Goal: Task Accomplishment & Management: Manage account settings

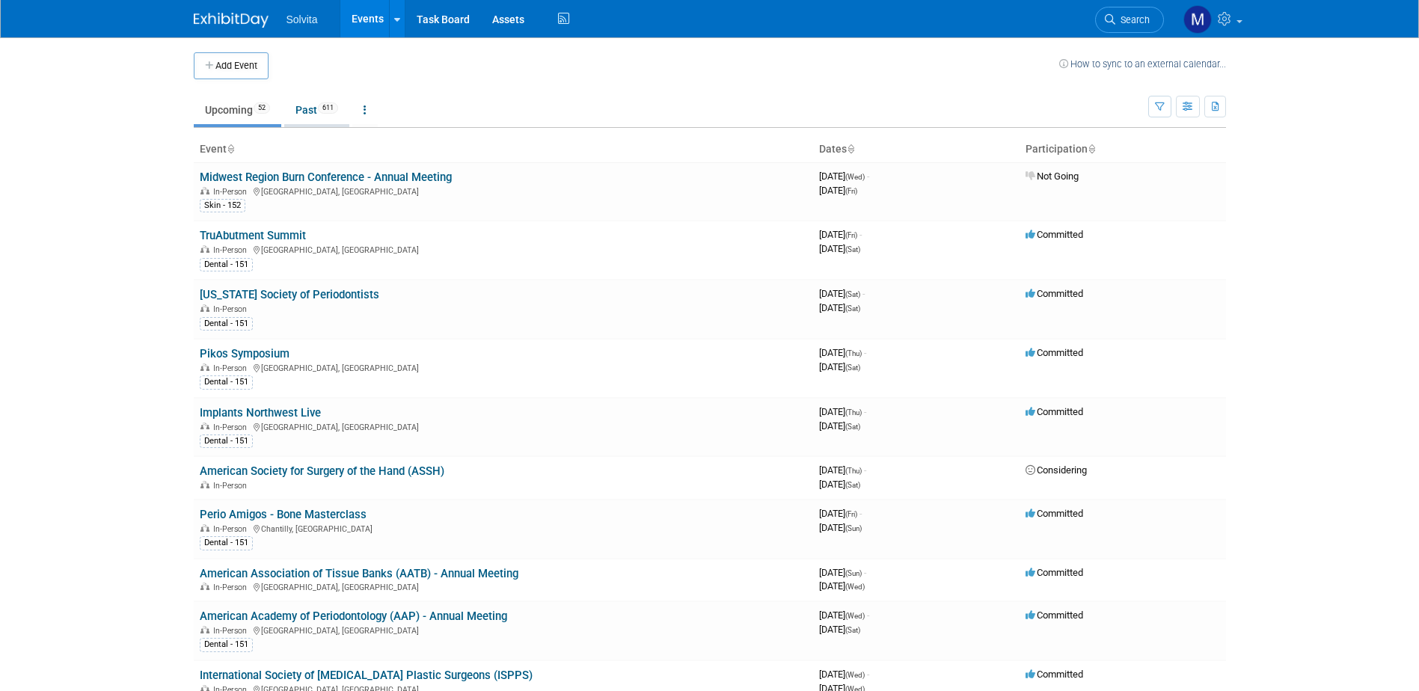
click at [304, 114] on link "Past 611" at bounding box center [316, 110] width 65 height 28
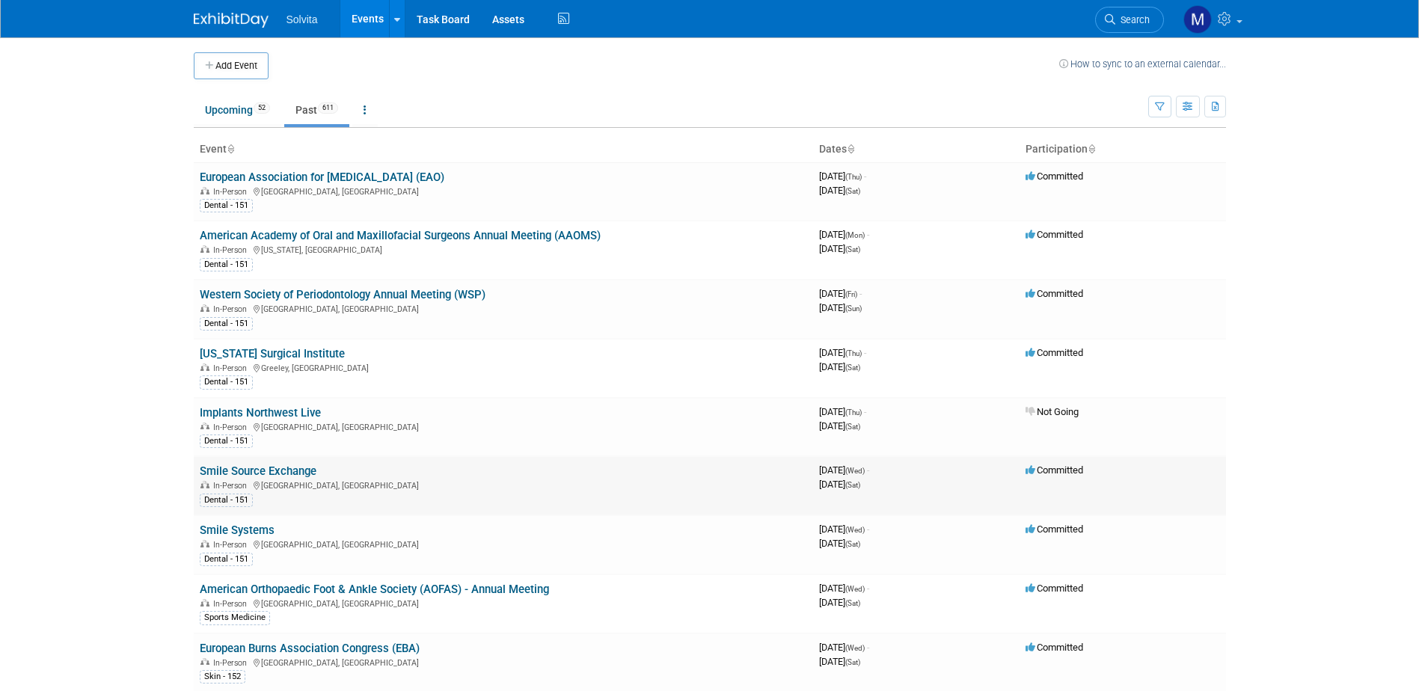
click at [264, 468] on link "Smile Source Exchange" at bounding box center [258, 471] width 117 height 13
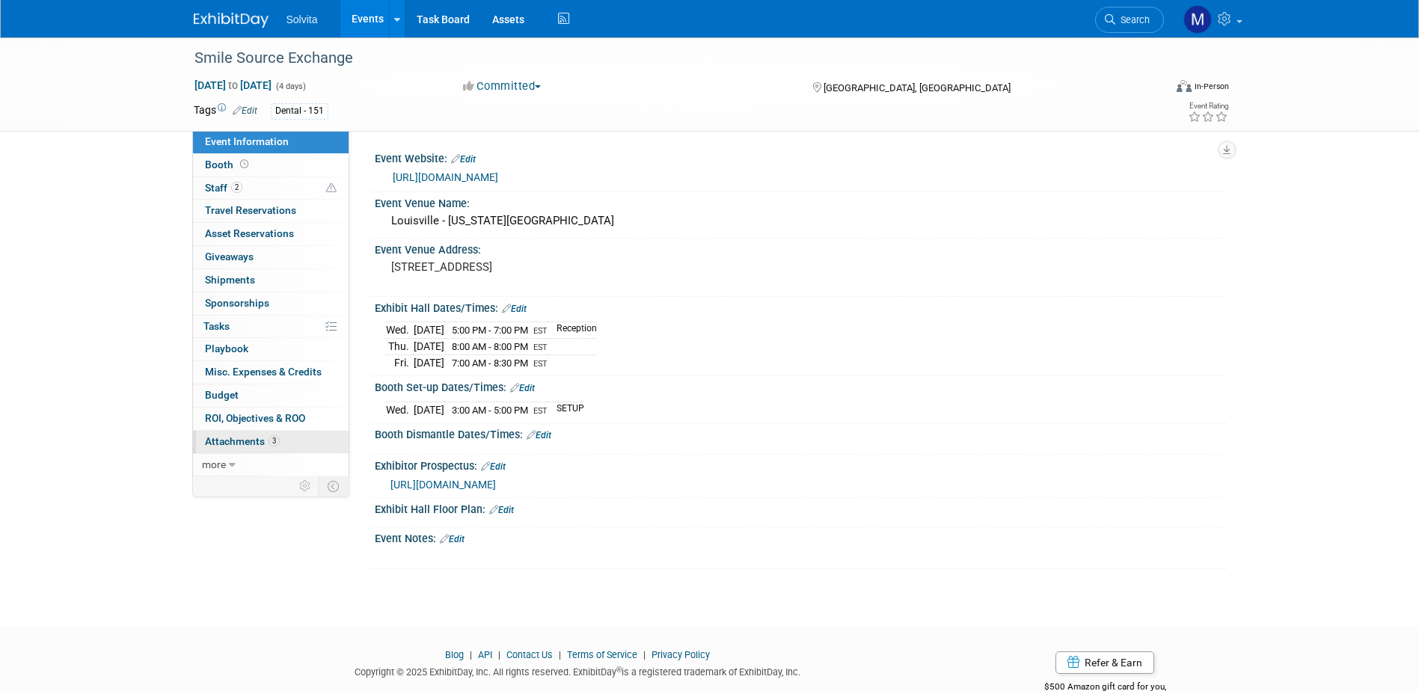
click at [249, 444] on span "Attachments 3" at bounding box center [242, 441] width 75 height 12
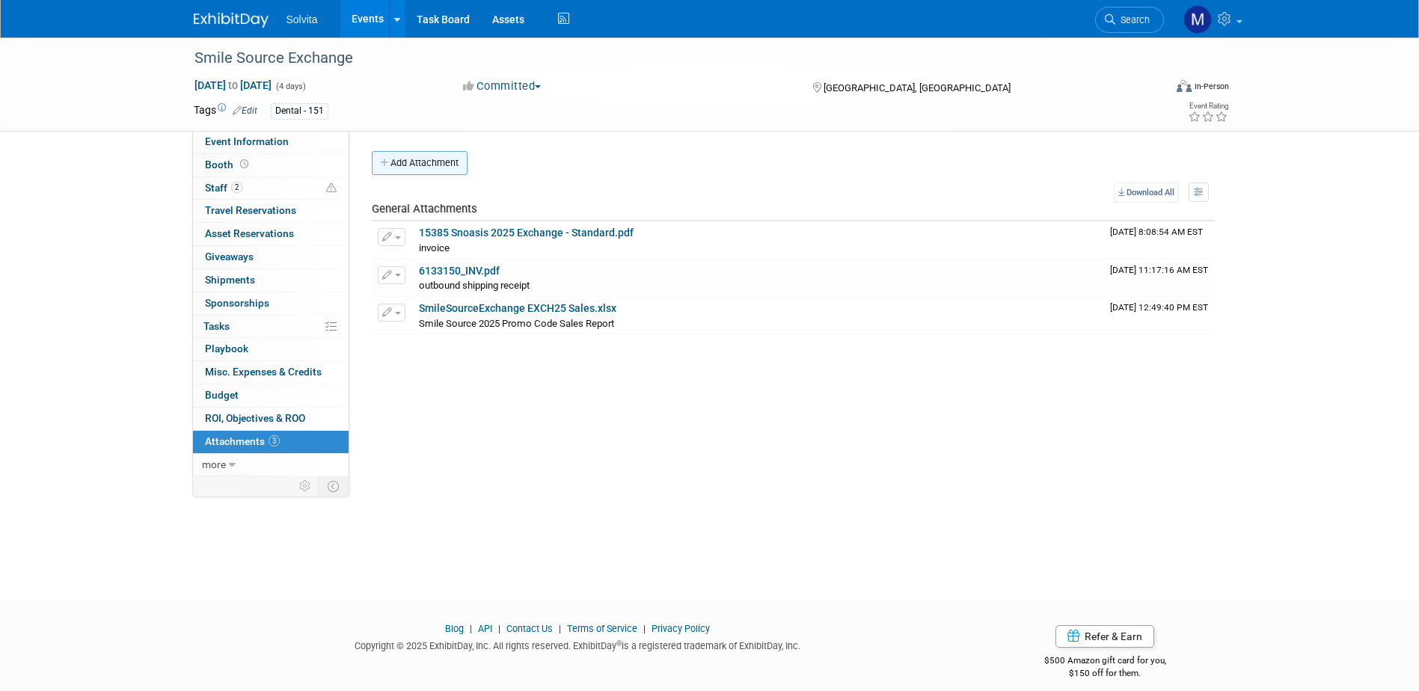
click at [411, 156] on button "Add Attachment" at bounding box center [420, 163] width 96 height 24
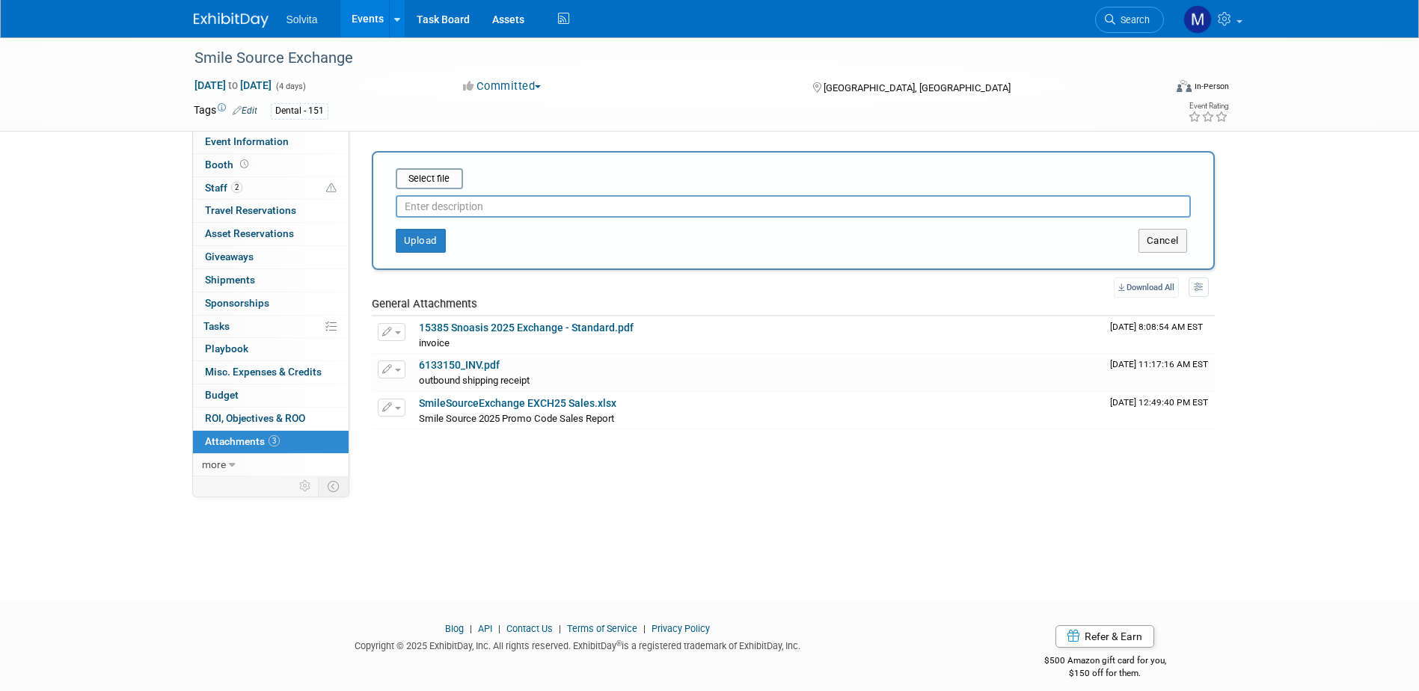
click at [440, 197] on input "text" at bounding box center [793, 206] width 795 height 22
type input "eval"
click at [429, 185] on input "file" at bounding box center [373, 179] width 178 height 18
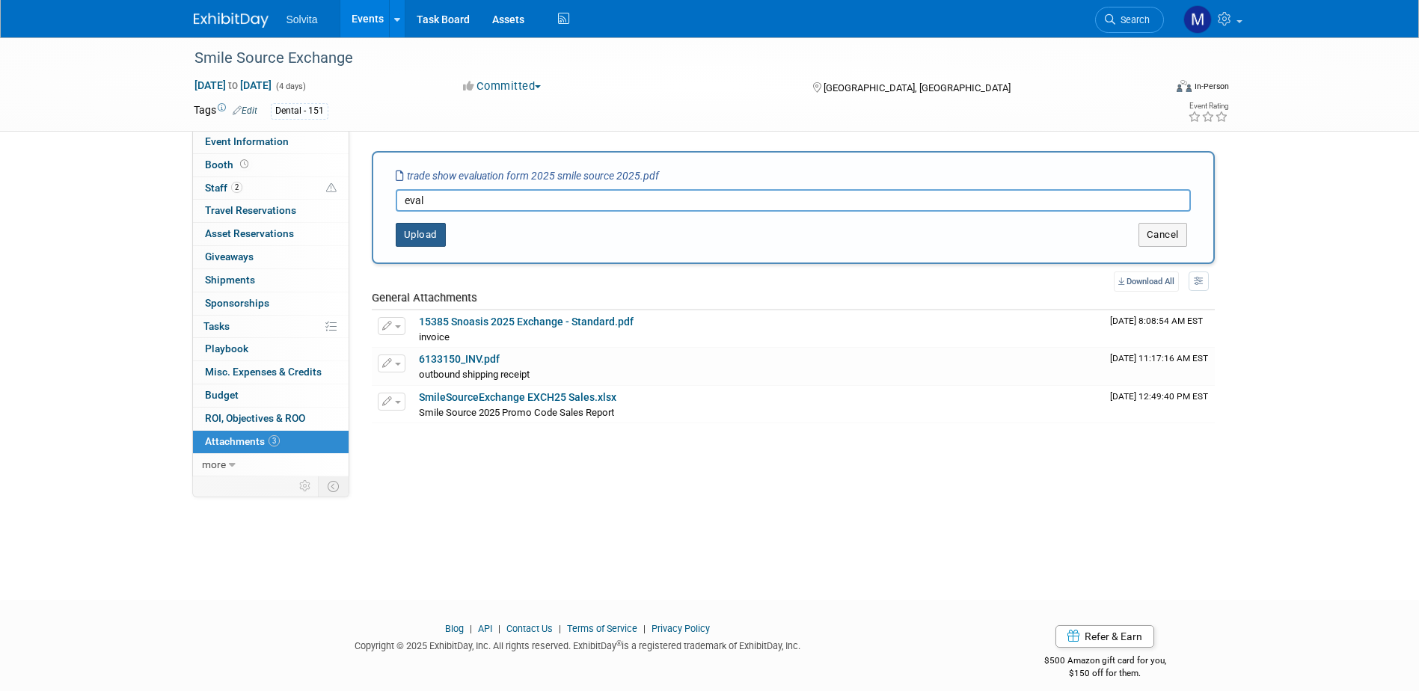
click at [430, 230] on button "Upload" at bounding box center [421, 235] width 50 height 24
